Goal: Task Accomplishment & Management: Use online tool/utility

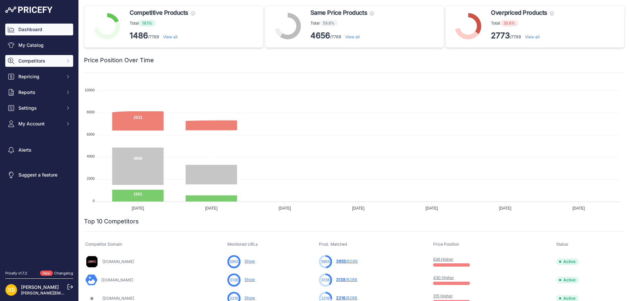
click at [65, 59] on button "Competitors" at bounding box center [39, 61] width 68 height 12
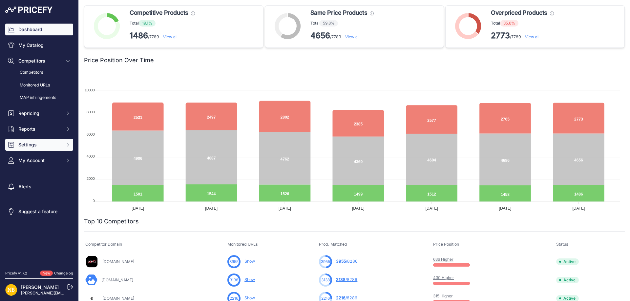
click at [41, 146] on span "Settings" at bounding box center [39, 145] width 43 height 7
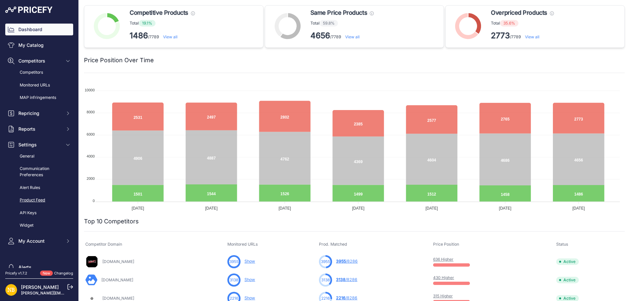
click at [32, 200] on link "Product Feed" at bounding box center [39, 200] width 68 height 11
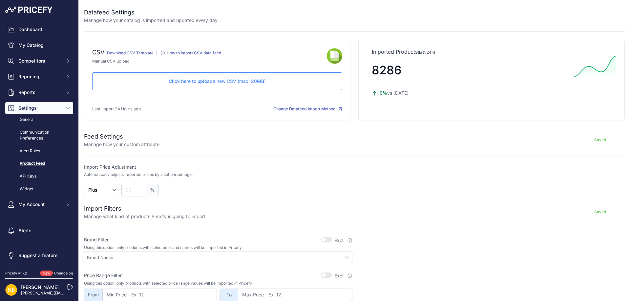
click at [217, 81] on p "Click here to upload a new CSV (max. 20MB)" at bounding box center [217, 81] width 239 height 7
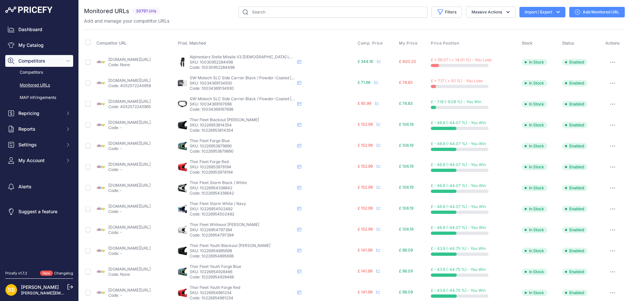
click at [435, 26] on div "Monitored URLs 30791 Urls" at bounding box center [354, 250] width 541 height 486
click at [555, 10] on icon "button" at bounding box center [558, 12] width 7 height 7
click at [531, 25] on span "Import" at bounding box center [537, 25] width 12 height 5
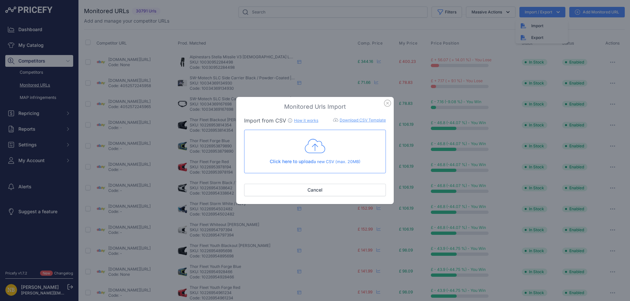
click at [314, 147] on icon at bounding box center [315, 146] width 20 height 16
click at [387, 103] on icon "button" at bounding box center [387, 103] width 7 height 7
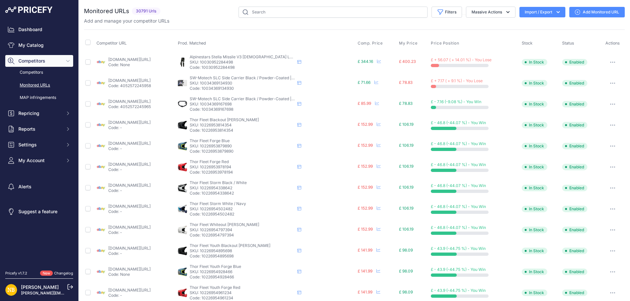
click at [500, 32] on div "Competitor URL Prod. Matched Comp. Price My Price" at bounding box center [354, 251] width 541 height 442
click at [555, 13] on icon "button" at bounding box center [558, 12] width 7 height 7
click at [531, 25] on span "Import" at bounding box center [537, 25] width 12 height 5
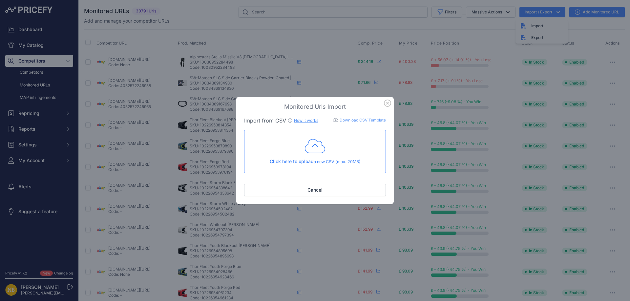
click at [320, 151] on icon at bounding box center [315, 146] width 20 height 16
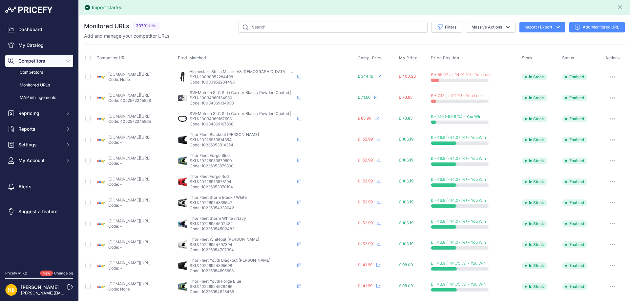
click at [556, 29] on icon "button" at bounding box center [558, 27] width 7 height 7
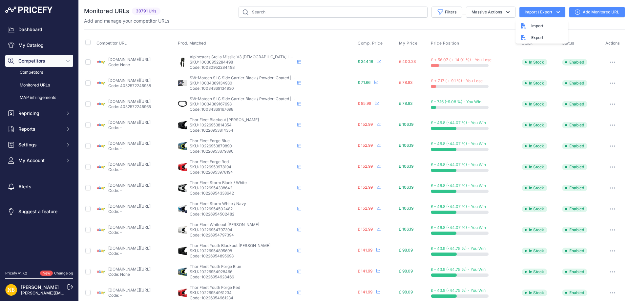
click at [176, 19] on div "Add and manage your competitor URLs" at bounding box center [354, 21] width 541 height 7
click at [440, 13] on button "Filters" at bounding box center [446, 12] width 31 height 11
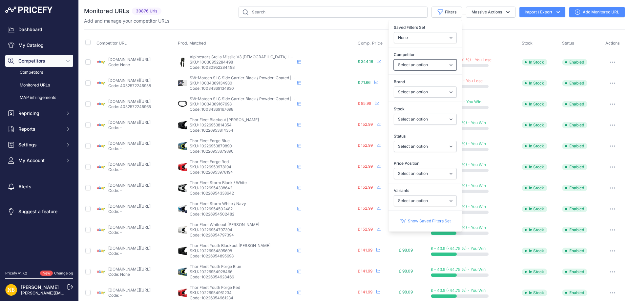
click at [405, 67] on select "Select an option [DOMAIN_NAME] [DOMAIN_NAME] [DOMAIN_NAME] [DOMAIN_NAME] [DOMAI…" at bounding box center [425, 64] width 63 height 11
select select "3972"
click at [394, 59] on select "Select an option [DOMAIN_NAME] [DOMAIN_NAME] [DOMAIN_NAME] [DOMAIN_NAME] [DOMAI…" at bounding box center [425, 64] width 63 height 11
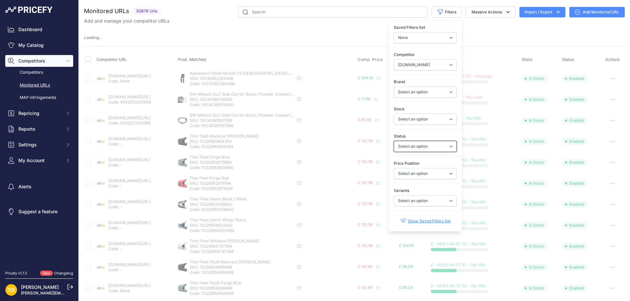
click at [404, 149] on select "Select an option Enabled Disabled In progress Scraping Failed Not Found Missing…" at bounding box center [425, 146] width 63 height 11
select select "2"
click at [394, 141] on select "Select an option Enabled Disabled In progress Scraping Failed Not Found Missing…" at bounding box center [425, 146] width 63 height 11
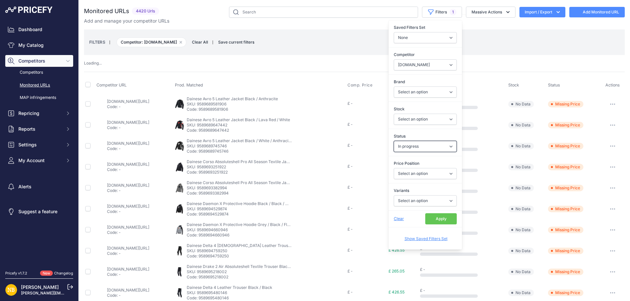
select select "3972"
select select
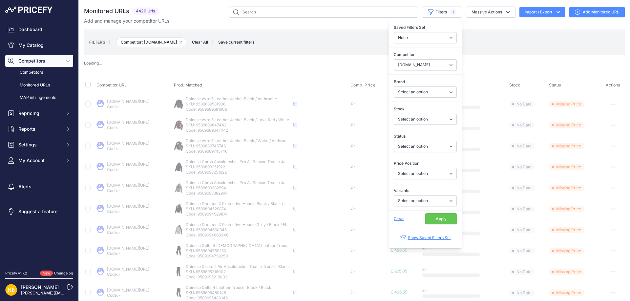
click at [434, 220] on button "Apply" at bounding box center [440, 219] width 31 height 11
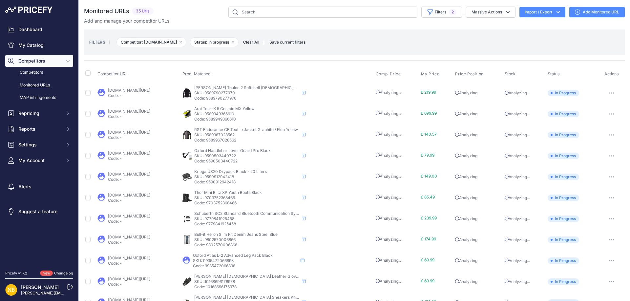
click at [262, 42] on span "Clear All" at bounding box center [251, 42] width 23 height 7
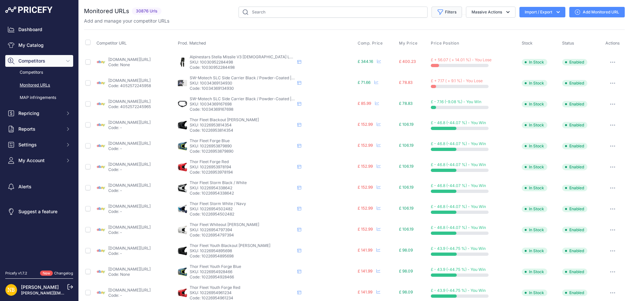
click at [439, 11] on button "Filters" at bounding box center [446, 12] width 31 height 11
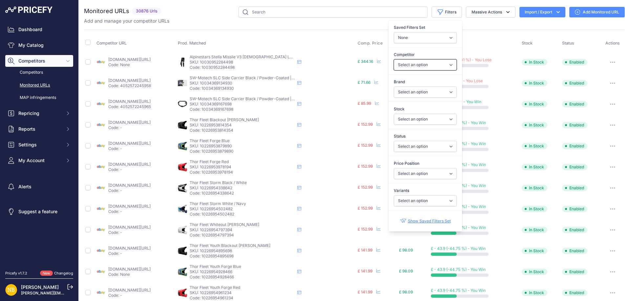
click at [412, 67] on select "Select an option [DOMAIN_NAME] [DOMAIN_NAME] [DOMAIN_NAME] [DOMAIN_NAME] [DOMAI…" at bounding box center [425, 64] width 63 height 11
select select "4342"
click at [394, 59] on select "Select an option [DOMAIN_NAME] [DOMAIN_NAME] [DOMAIN_NAME] [DOMAIN_NAME] [DOMAI…" at bounding box center [425, 64] width 63 height 11
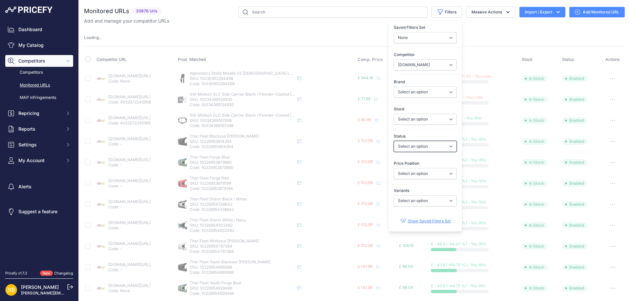
click at [408, 147] on select "Select an option Enabled Disabled In progress Scraping Failed Not Found Missing…" at bounding box center [425, 146] width 63 height 11
select select "2"
click at [394, 141] on select "Select an option Enabled Disabled In progress Scraping Failed Not Found Missing…" at bounding box center [425, 146] width 63 height 11
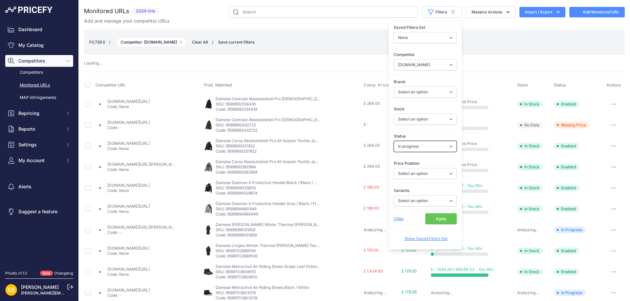
select select
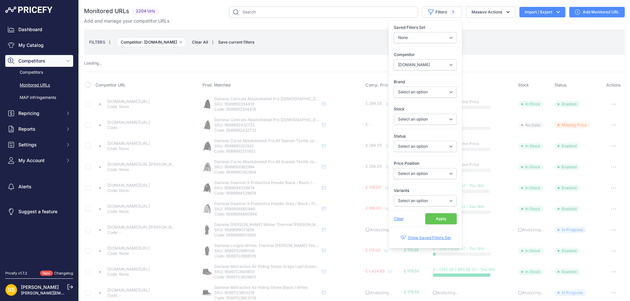
click at [429, 218] on button "Apply" at bounding box center [440, 219] width 31 height 11
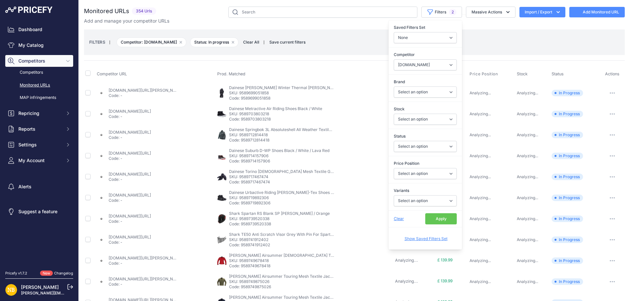
select select "2"
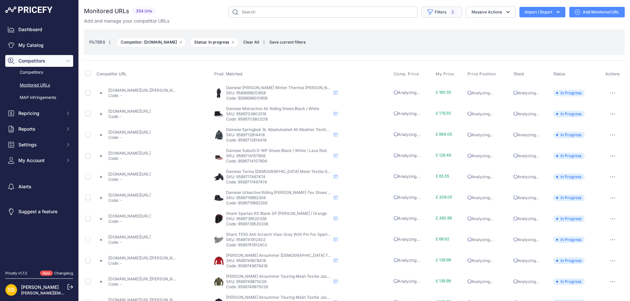
click at [433, 7] on button "Filters 2" at bounding box center [441, 12] width 41 height 11
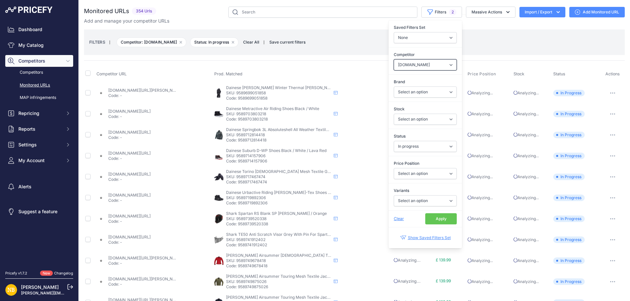
click at [406, 67] on select "Select an option [DOMAIN_NAME] [DOMAIN_NAME] [DOMAIN_NAME] [DOMAIN_NAME] [DOMAI…" at bounding box center [425, 64] width 63 height 11
select select "2740"
click at [394, 59] on select "Select an option [DOMAIN_NAME] [DOMAIN_NAME] [DOMAIN_NAME] [DOMAIN_NAME] [DOMAI…" at bounding box center [425, 64] width 63 height 11
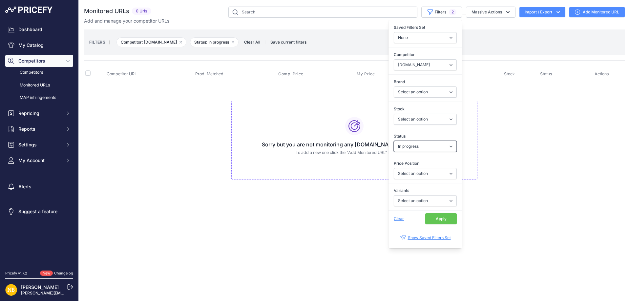
click at [412, 147] on select "Select an option Enabled Disabled In progress Scraping Failed Not Found Missing…" at bounding box center [425, 146] width 63 height 11
click at [394, 141] on select "Select an option Enabled Disabled In progress Scraping Failed Not Found Missing…" at bounding box center [425, 146] width 63 height 11
click at [435, 219] on button "Apply" at bounding box center [440, 219] width 31 height 11
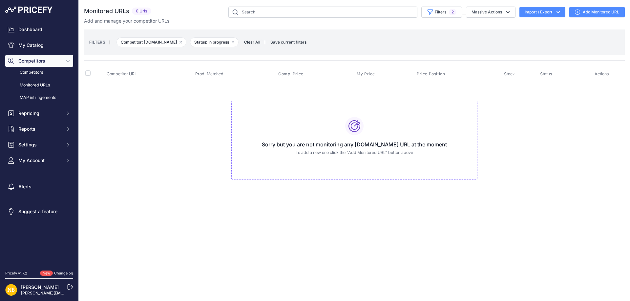
click at [241, 42] on span "Clear All" at bounding box center [252, 42] width 23 height 7
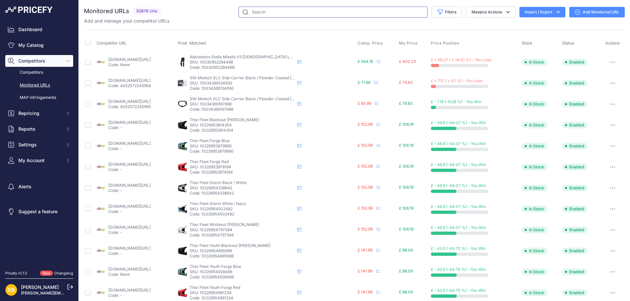
click at [256, 14] on input "text" at bounding box center [332, 12] width 189 height 11
paste input "10250797842770"
type input "10250797842770"
